Goal: Check status: Check status

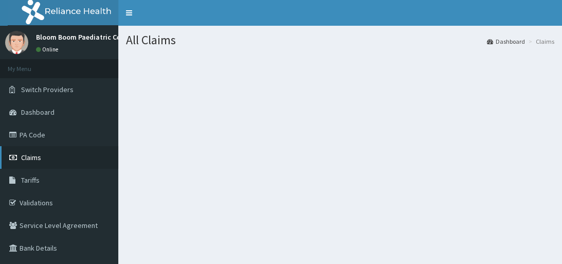
click at [37, 156] on span "Claims" at bounding box center [31, 157] width 20 height 9
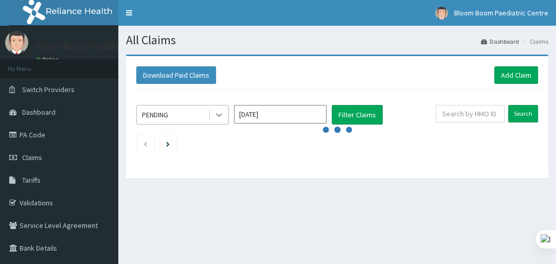
click at [219, 113] on icon at bounding box center [219, 115] width 10 height 10
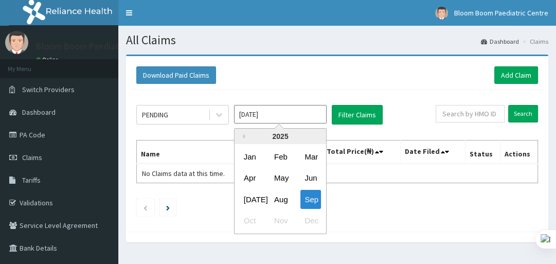
click at [264, 118] on input "[DATE]" at bounding box center [280, 114] width 93 height 19
click at [279, 200] on div "Aug" at bounding box center [280, 199] width 21 height 19
type input "[DATE]"
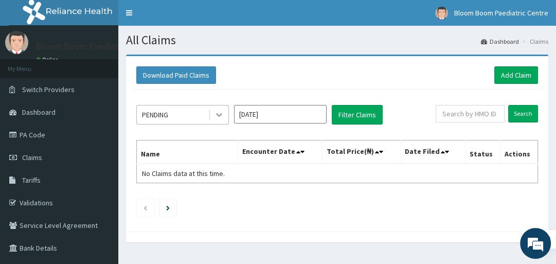
click at [220, 112] on icon at bounding box center [219, 115] width 10 height 10
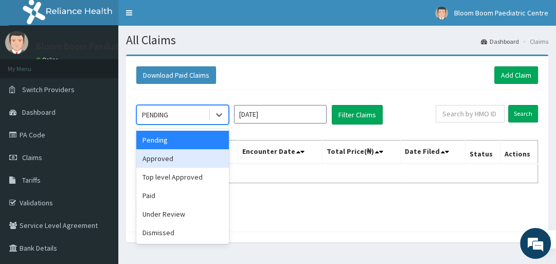
click at [169, 156] on div "Approved" at bounding box center [182, 158] width 93 height 19
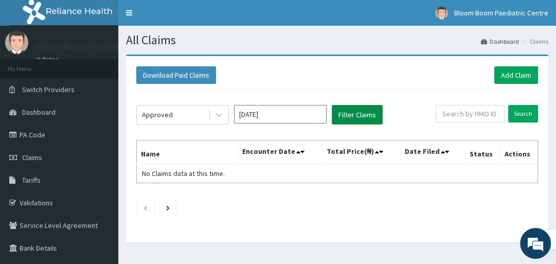
click at [359, 112] on button "Filter Claims" at bounding box center [357, 115] width 51 height 20
click at [353, 113] on button "Filter Claims" at bounding box center [357, 115] width 51 height 20
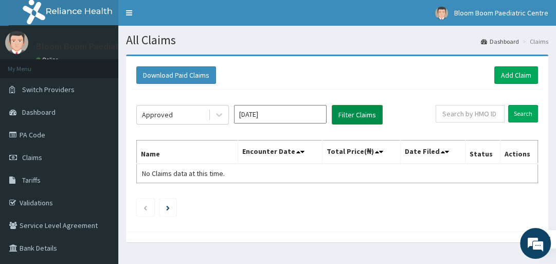
click at [353, 113] on button "Filter Claims" at bounding box center [357, 115] width 51 height 20
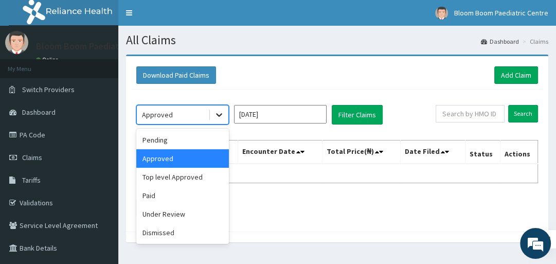
click at [217, 114] on icon at bounding box center [219, 116] width 6 height 4
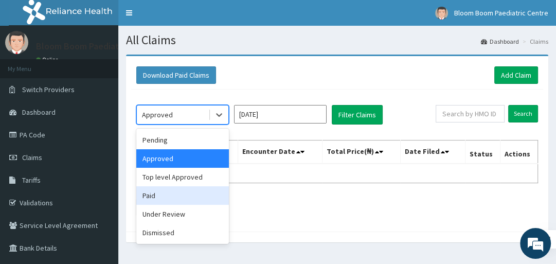
click at [160, 200] on div "Paid" at bounding box center [182, 195] width 93 height 19
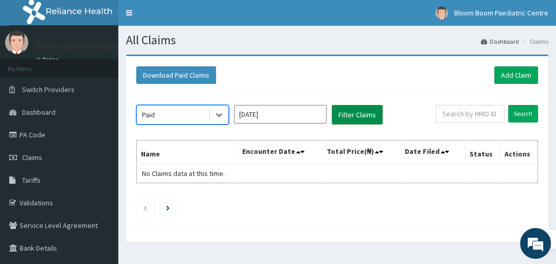
click at [347, 117] on button "Filter Claims" at bounding box center [357, 115] width 51 height 20
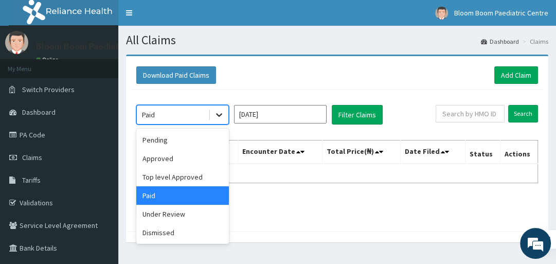
click at [217, 115] on icon at bounding box center [219, 115] width 10 height 10
click at [175, 217] on div "Under Review" at bounding box center [182, 214] width 93 height 19
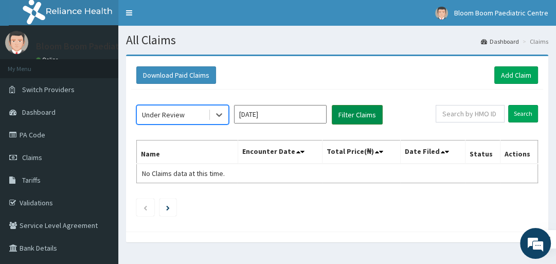
click at [351, 115] on button "Filter Claims" at bounding box center [357, 115] width 51 height 20
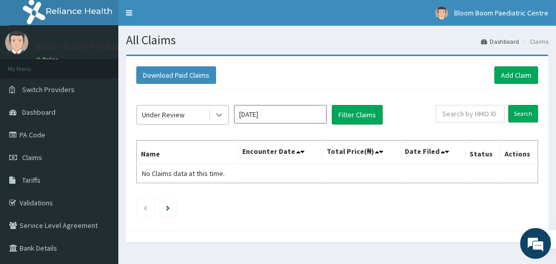
click at [218, 114] on icon at bounding box center [219, 116] width 6 height 4
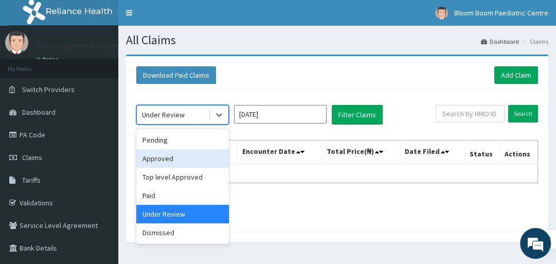
click at [156, 155] on div "Approved" at bounding box center [182, 158] width 93 height 19
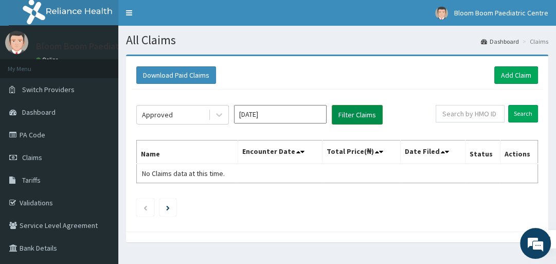
click at [362, 111] on button "Filter Claims" at bounding box center [357, 115] width 51 height 20
click at [167, 207] on icon "Next page" at bounding box center [168, 207] width 4 height 5
